Goal: Task Accomplishment & Management: Manage account settings

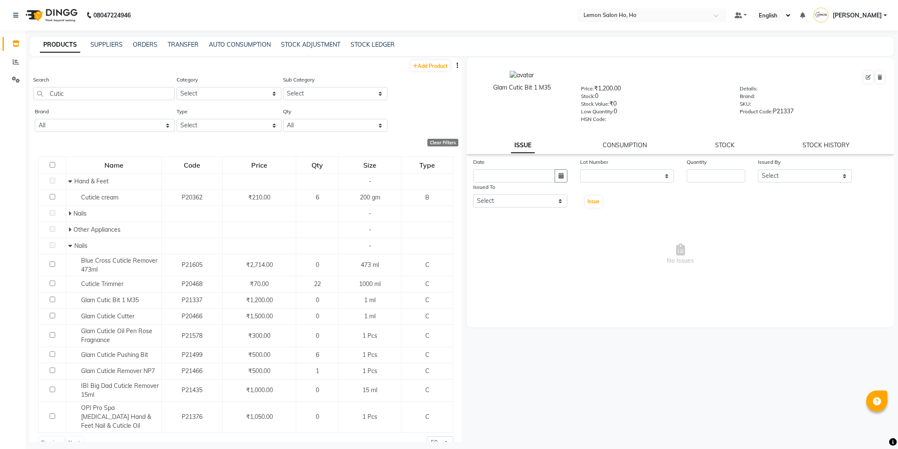
select select
click at [870, 20] on link "[PERSON_NAME]" at bounding box center [850, 15] width 73 height 14
click at [849, 61] on link "Sign out" at bounding box center [844, 60] width 78 height 13
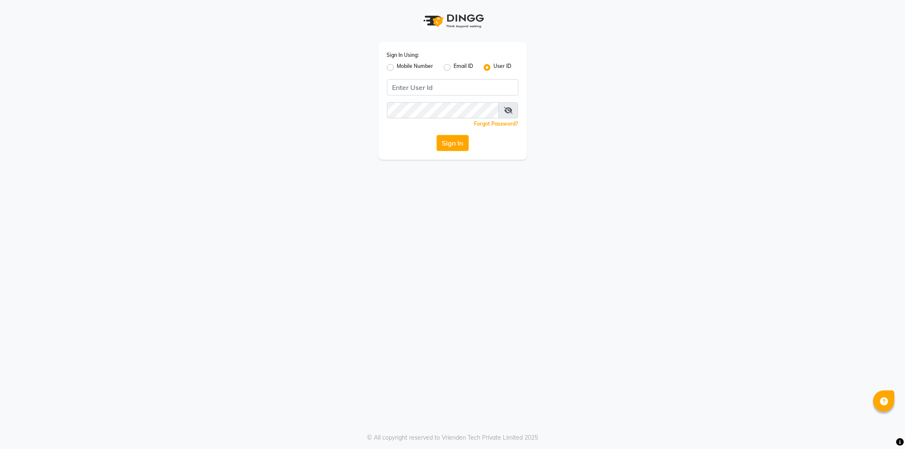
click at [388, 63] on div "Mobile Number" at bounding box center [410, 67] width 47 height 10
click at [397, 69] on label "Mobile Number" at bounding box center [415, 67] width 36 height 10
click at [397, 68] on input "Mobile Number" at bounding box center [400, 65] width 6 height 6
radio input "true"
radio input "false"
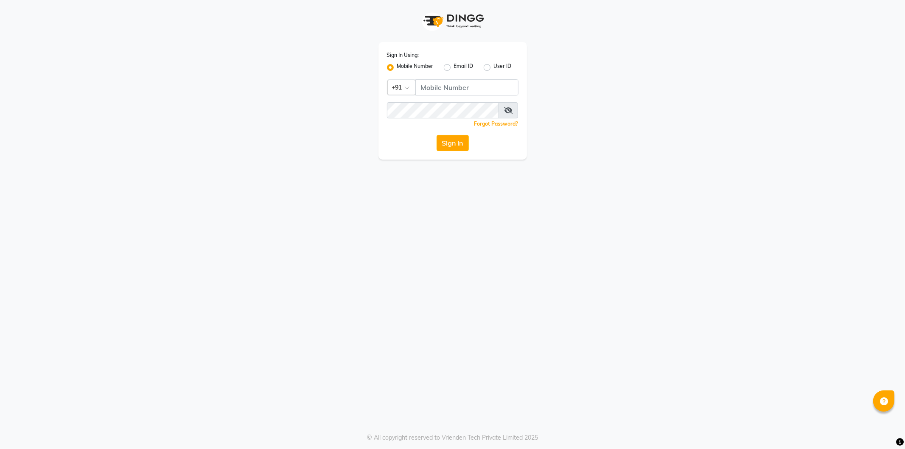
click at [450, 75] on div "Sign In Using: Mobile Number Email ID User ID Country Code × +91 Remember me Fo…" at bounding box center [453, 101] width 149 height 118
click at [432, 90] on input "Username" at bounding box center [466, 87] width 103 height 16
type input "7977912323"
click at [437, 135] on button "Sign In" at bounding box center [453, 143] width 32 height 16
